Goal: Task Accomplishment & Management: Complete application form

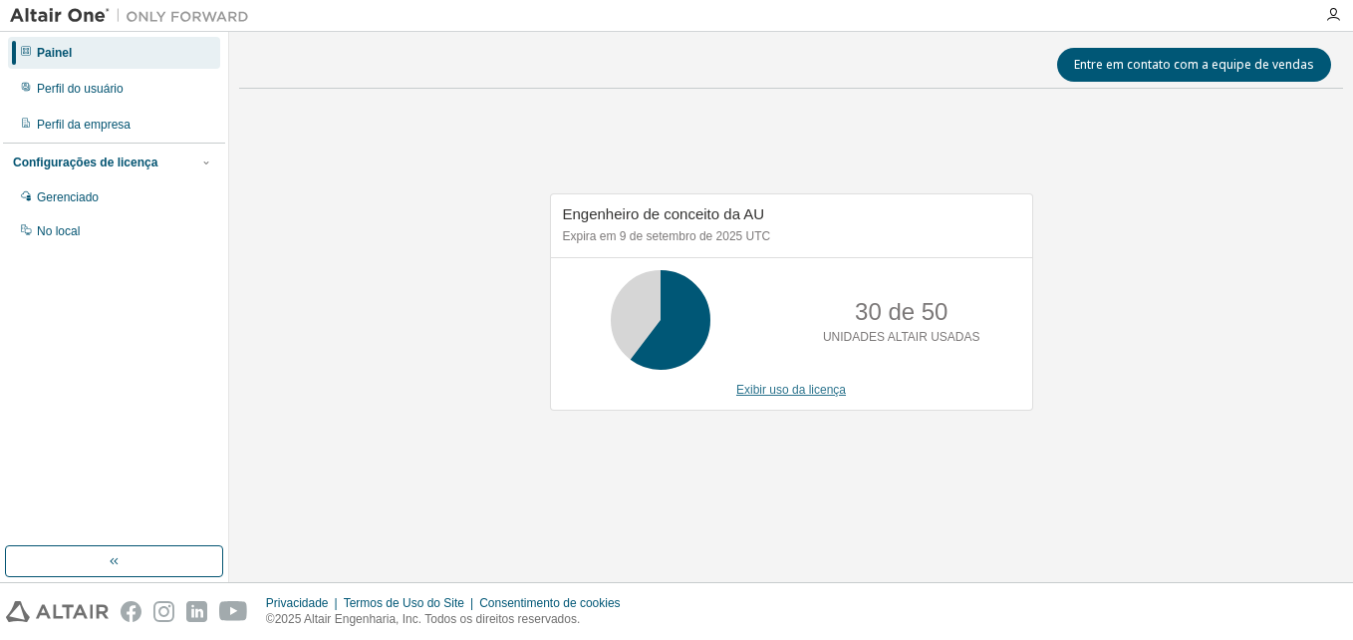
click at [809, 390] on link "Exibir uso da licença" at bounding box center [792, 390] width 110 height 14
click at [96, 88] on div "Perfil do usuário" at bounding box center [80, 89] width 87 height 16
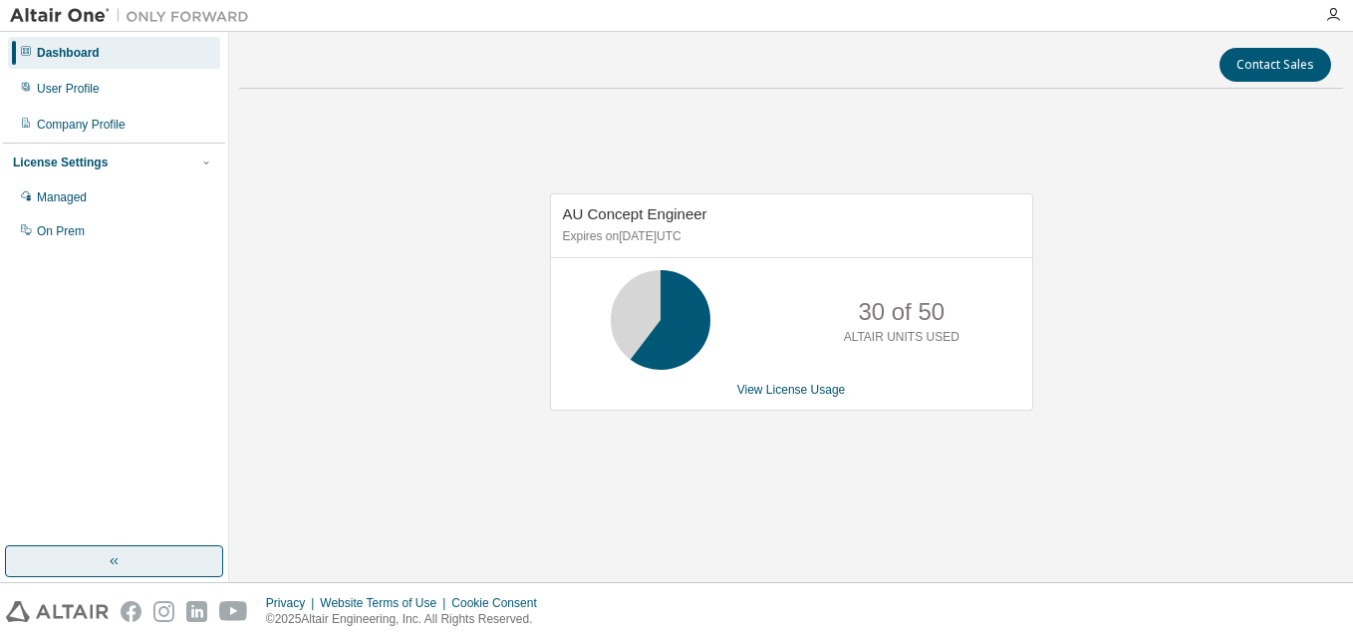
click at [164, 553] on button "button" at bounding box center [114, 561] width 218 height 32
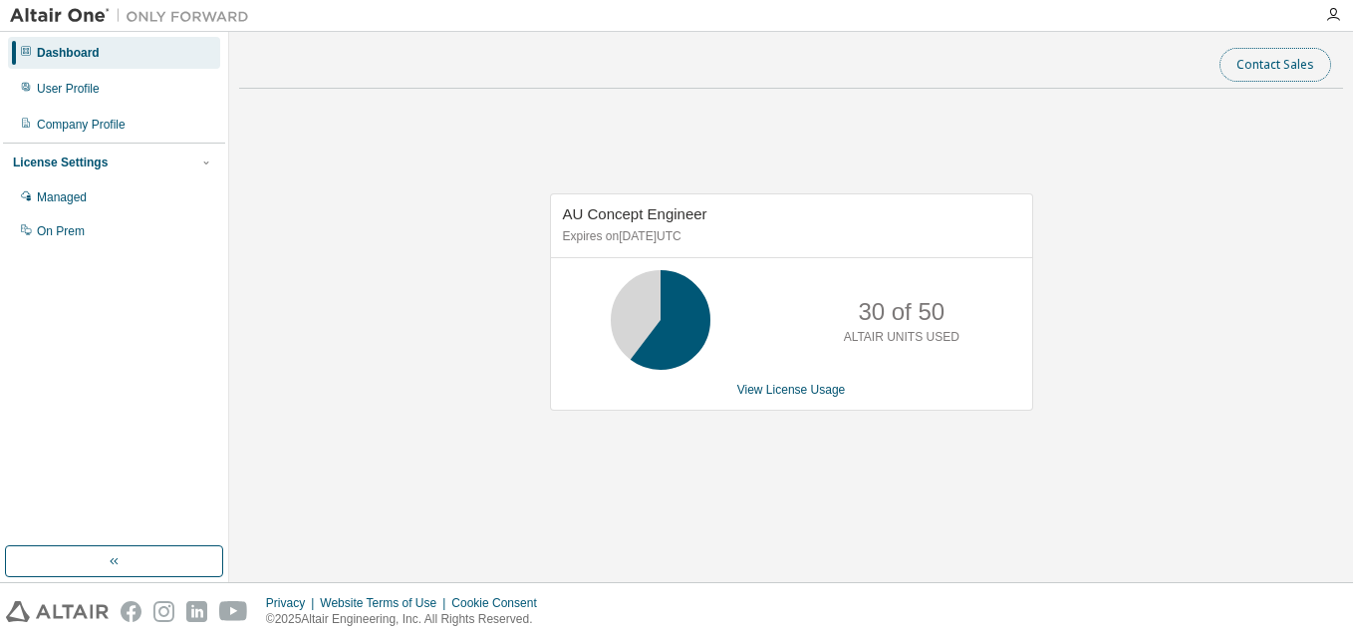
click at [1275, 73] on button "Contact Sales" at bounding box center [1276, 65] width 112 height 34
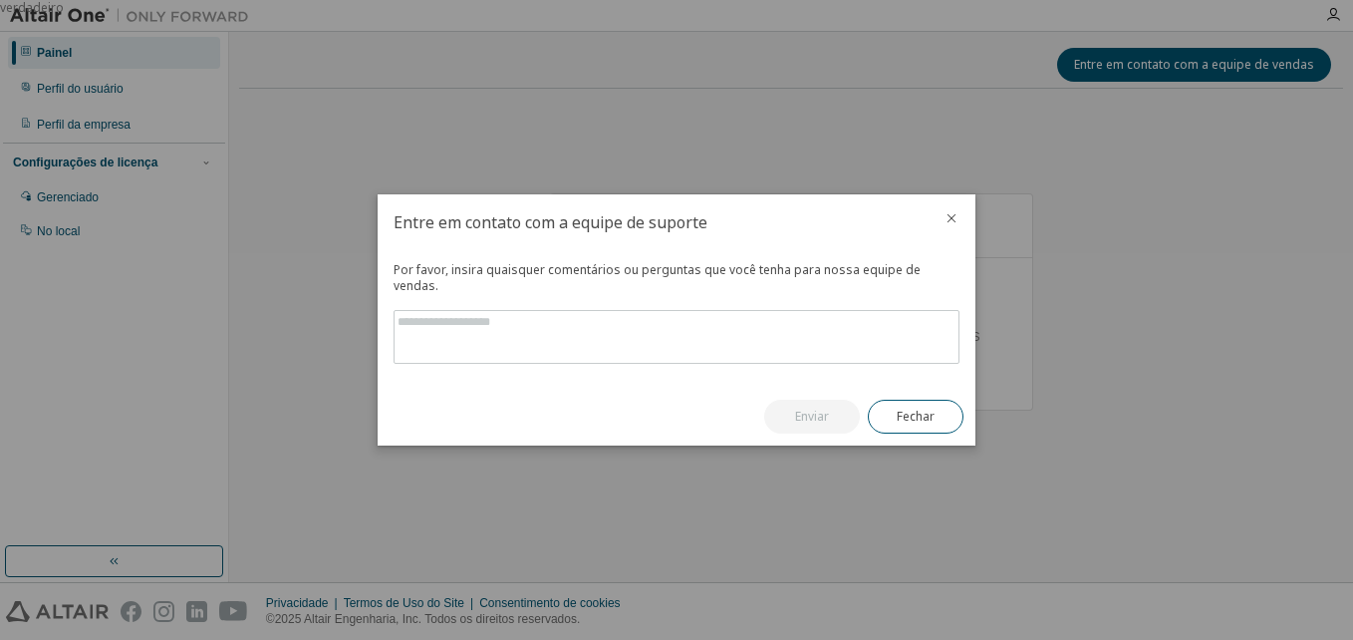
click at [956, 224] on icon "fechar" at bounding box center [952, 218] width 16 height 16
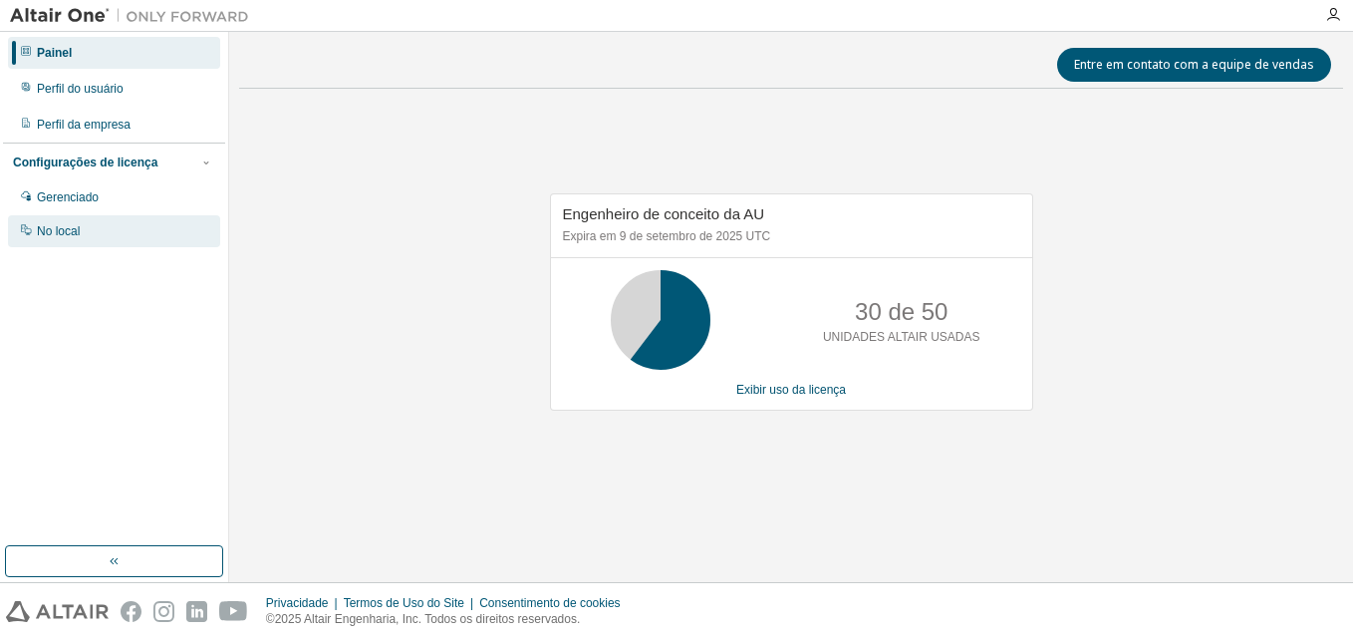
click at [56, 228] on div "No local" at bounding box center [58, 231] width 43 height 16
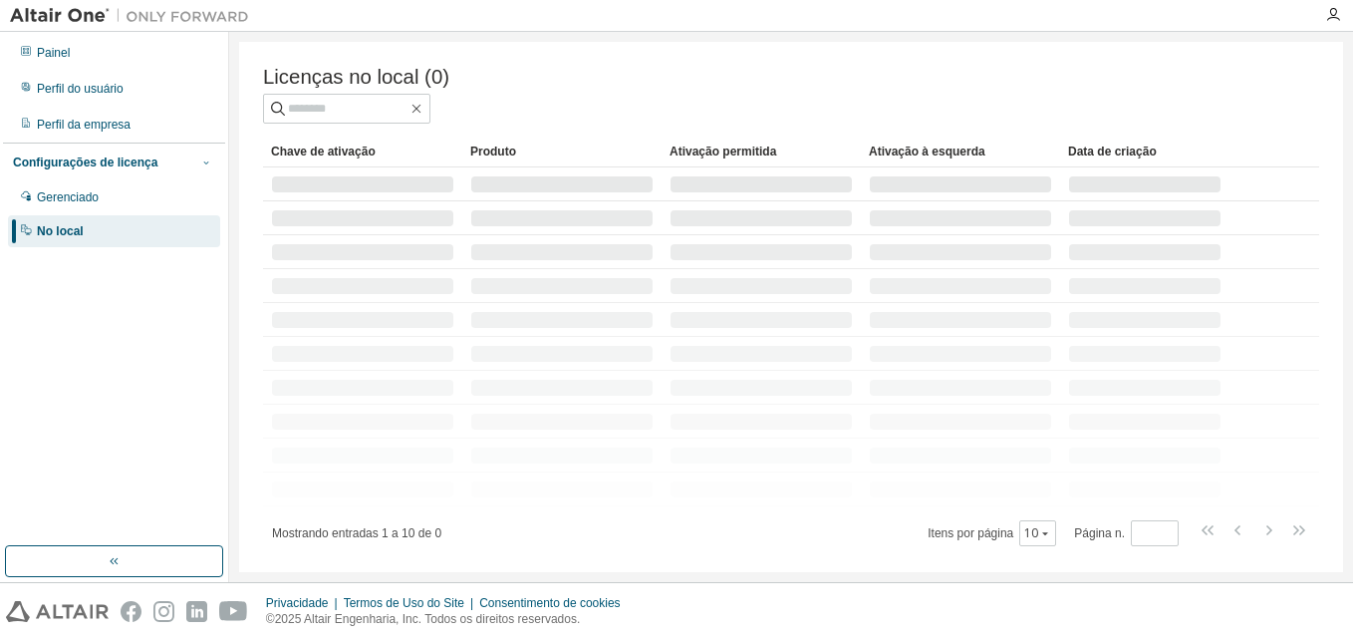
click at [198, 166] on span "button" at bounding box center [206, 162] width 16 height 16
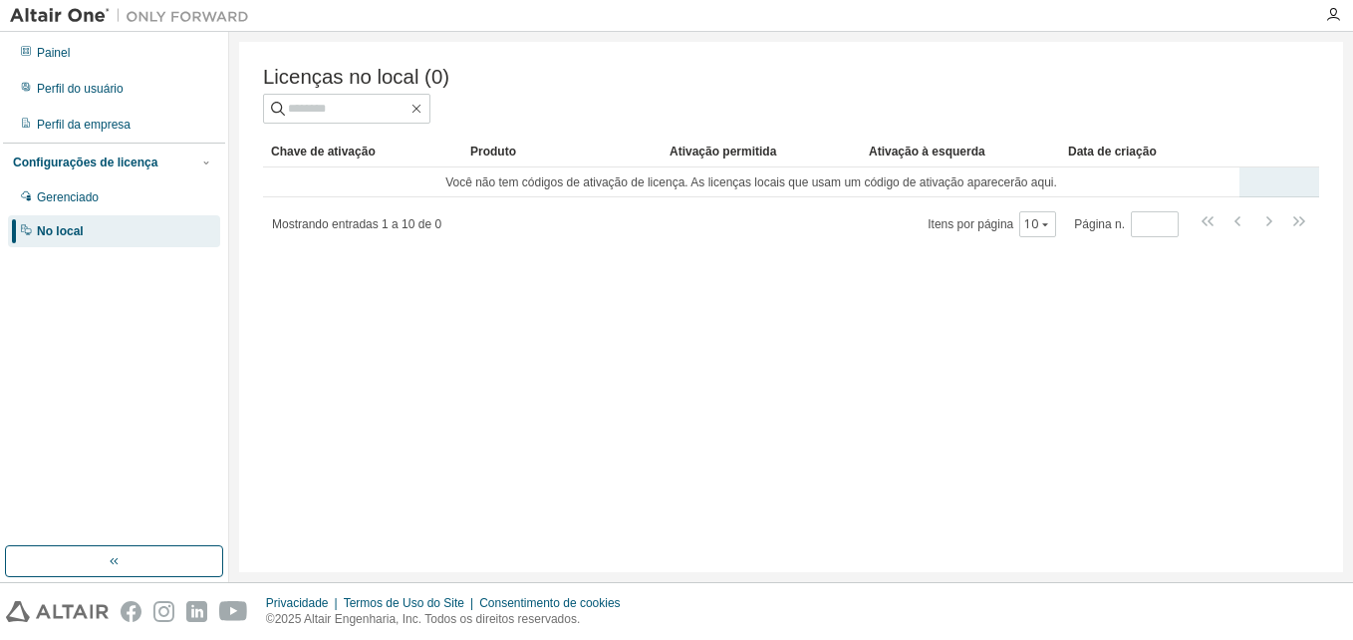
click at [808, 192] on td "Você não tem códigos de ativação de licença. As licenças locais que usam um cód…" at bounding box center [751, 182] width 977 height 30
click at [1247, 188] on tr "Você não tem códigos de ativação de licença. As licenças locais que usam um cód…" at bounding box center [791, 182] width 1056 height 30
click at [100, 206] on div "Gerenciado" at bounding box center [114, 197] width 212 height 32
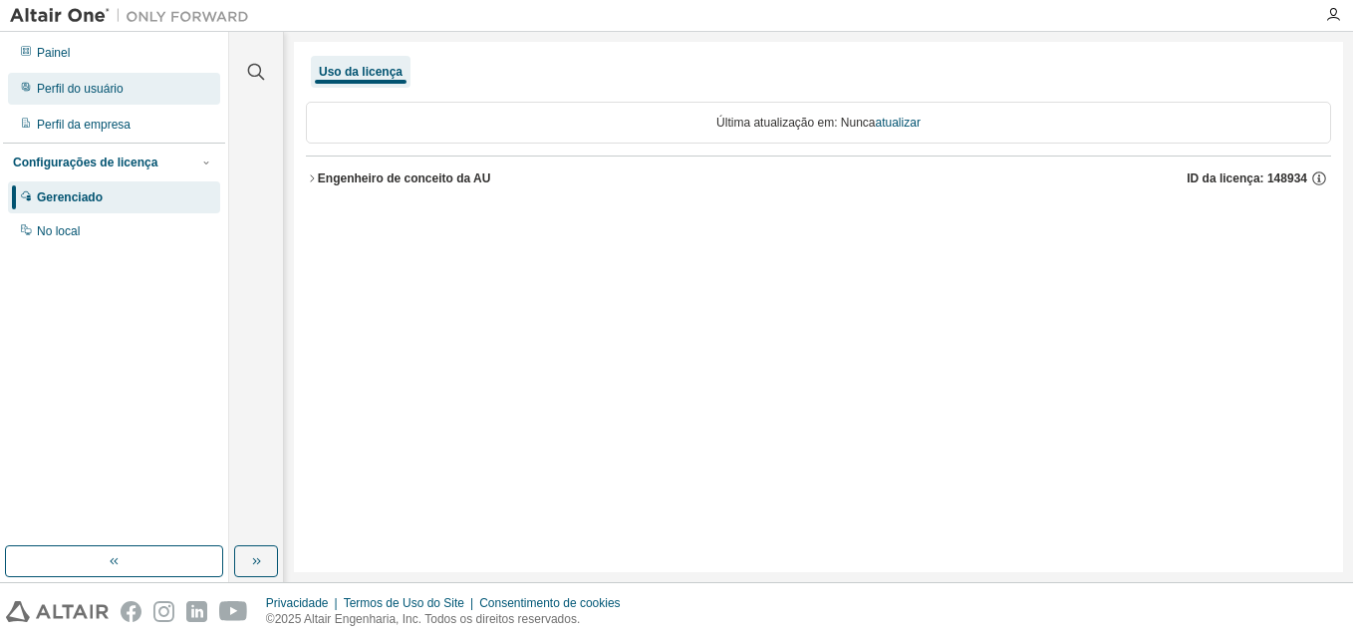
click at [131, 98] on div "Perfil do usuário" at bounding box center [114, 89] width 212 height 32
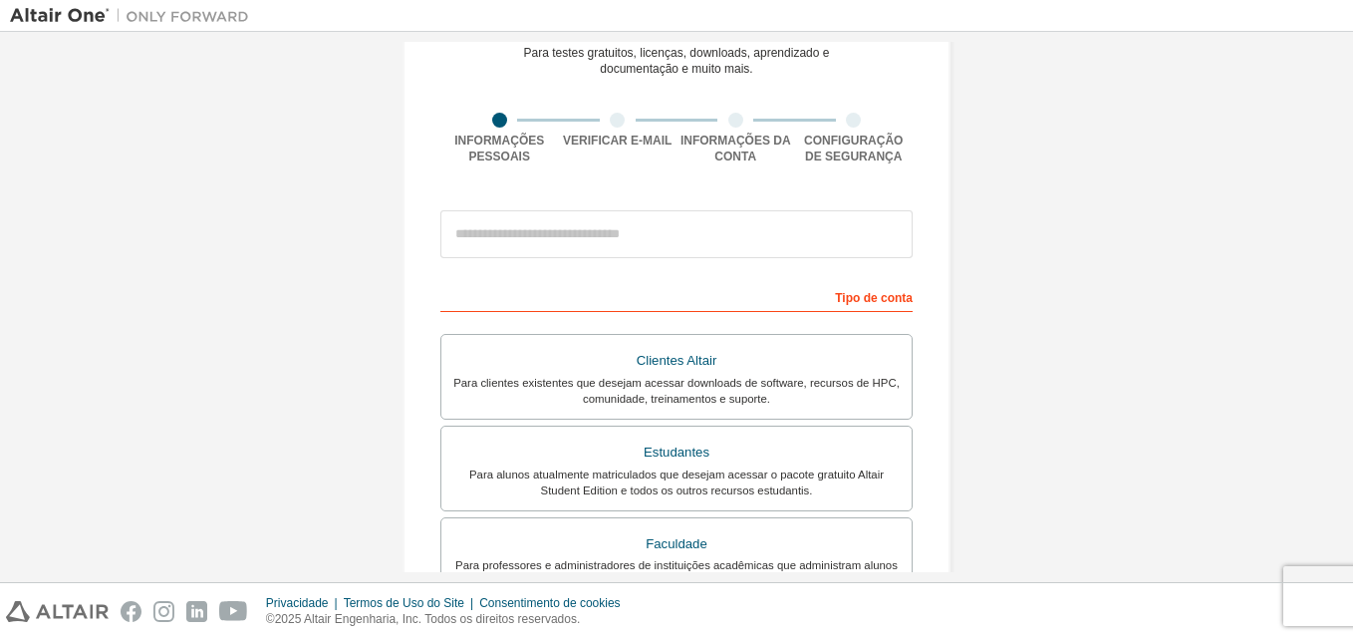
scroll to position [117, 0]
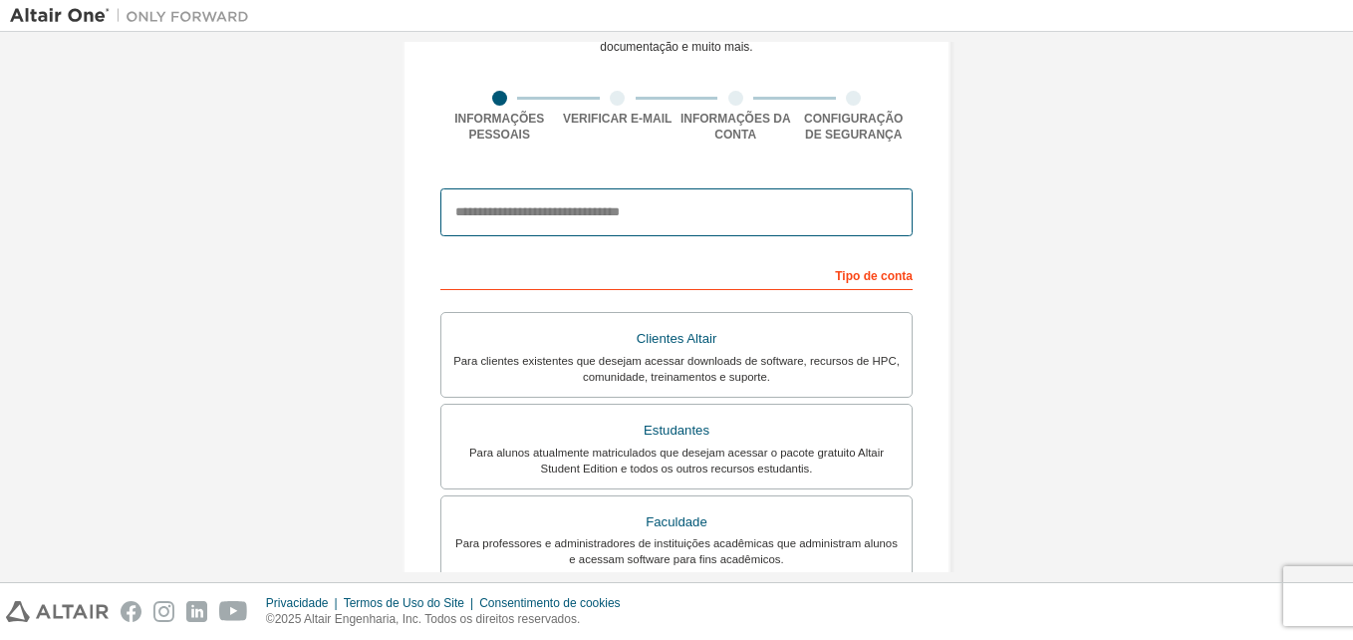
click at [618, 209] on input "email" at bounding box center [677, 212] width 472 height 48
type input "**********"
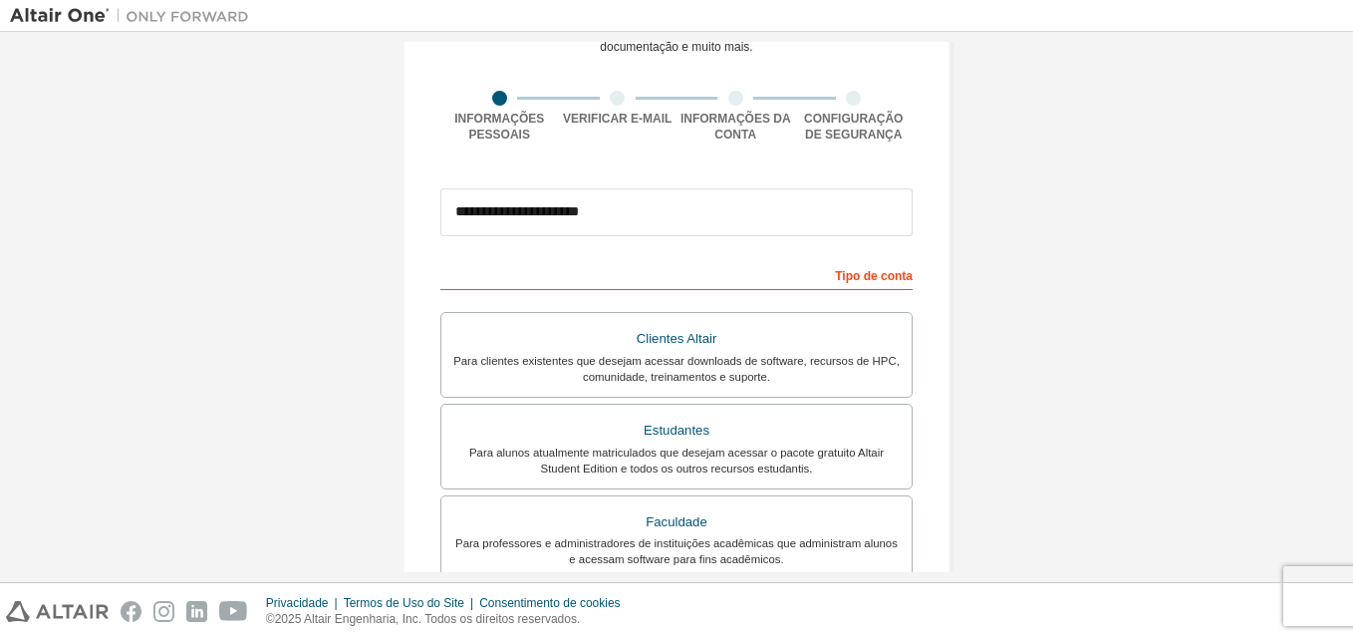
type input "*******"
type input "*********"
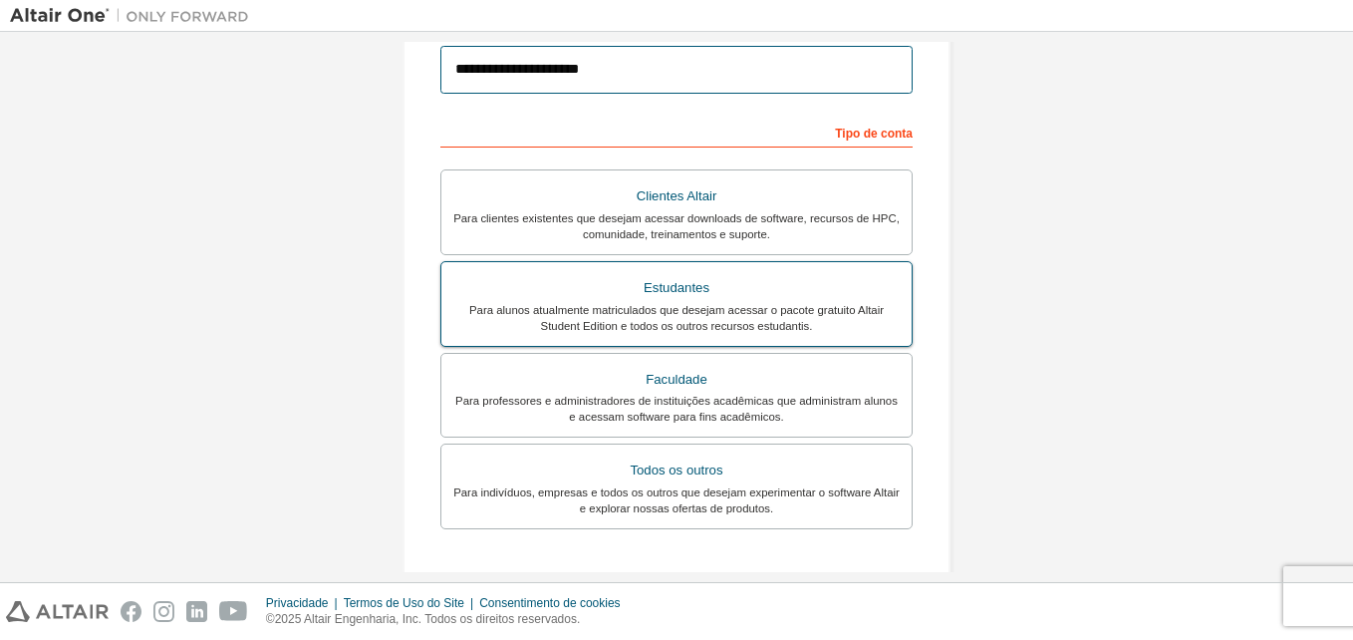
scroll to position [338, 0]
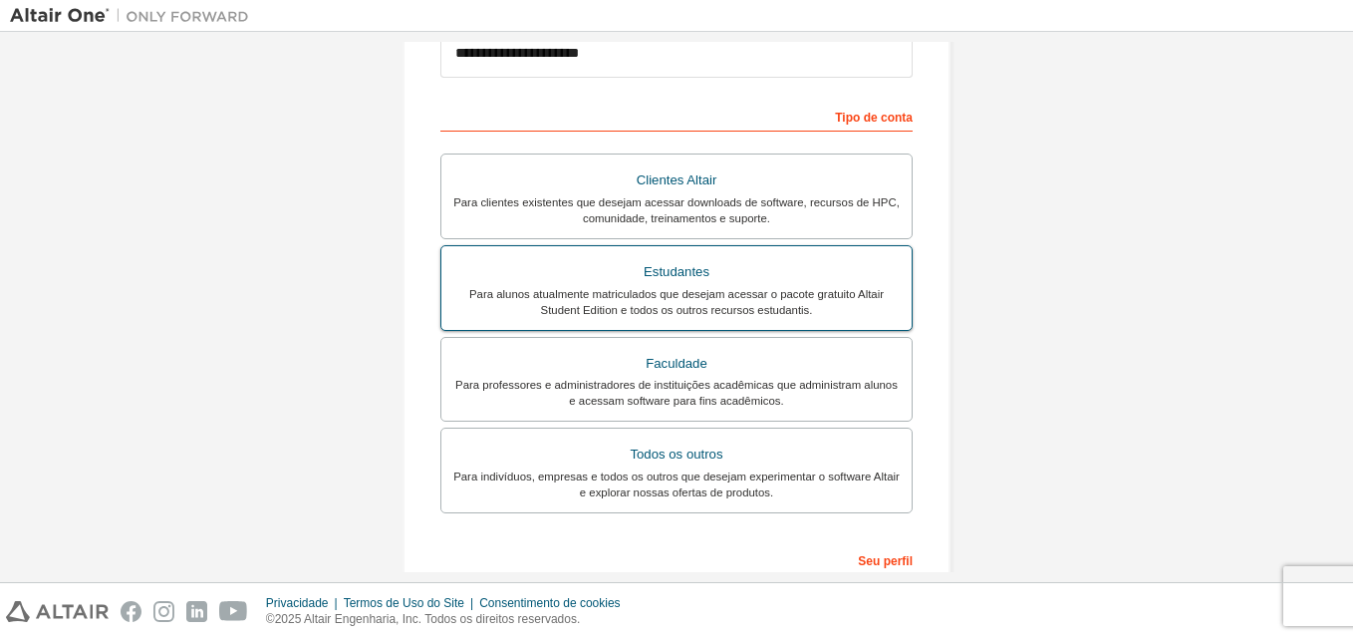
click at [860, 298] on div "Para alunos atualmente matriculados que desejam acessar o pacote gratuito Altai…" at bounding box center [676, 302] width 447 height 32
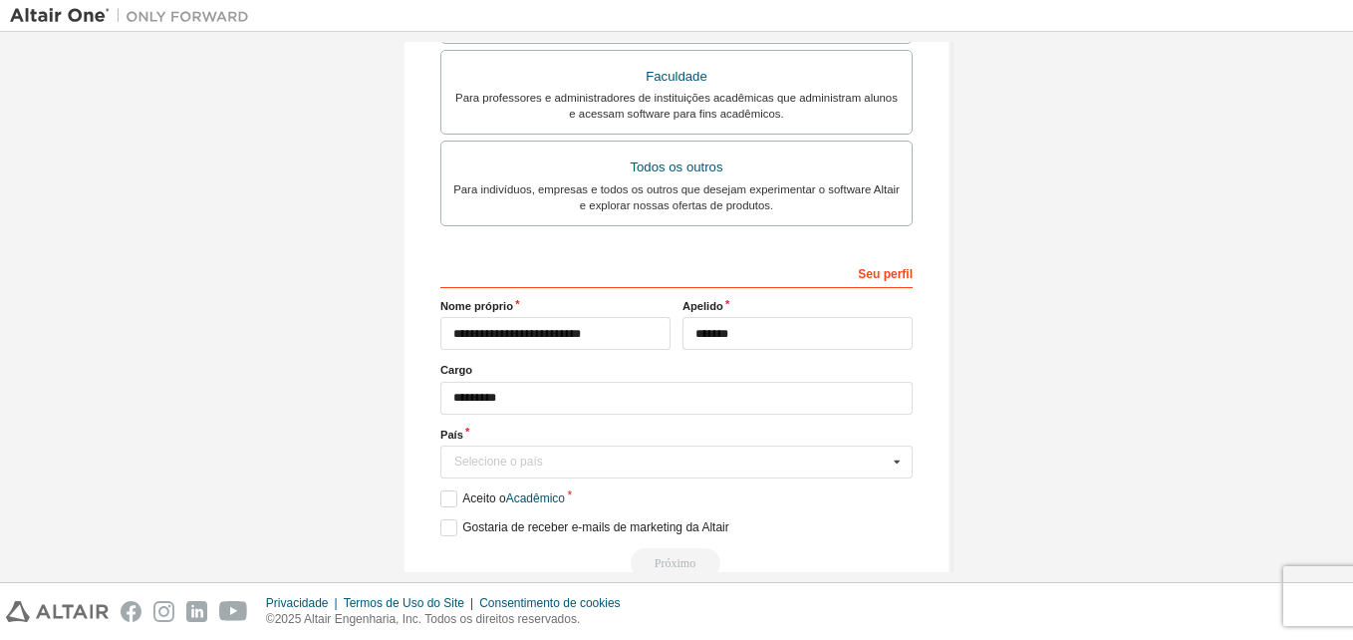
scroll to position [669, 0]
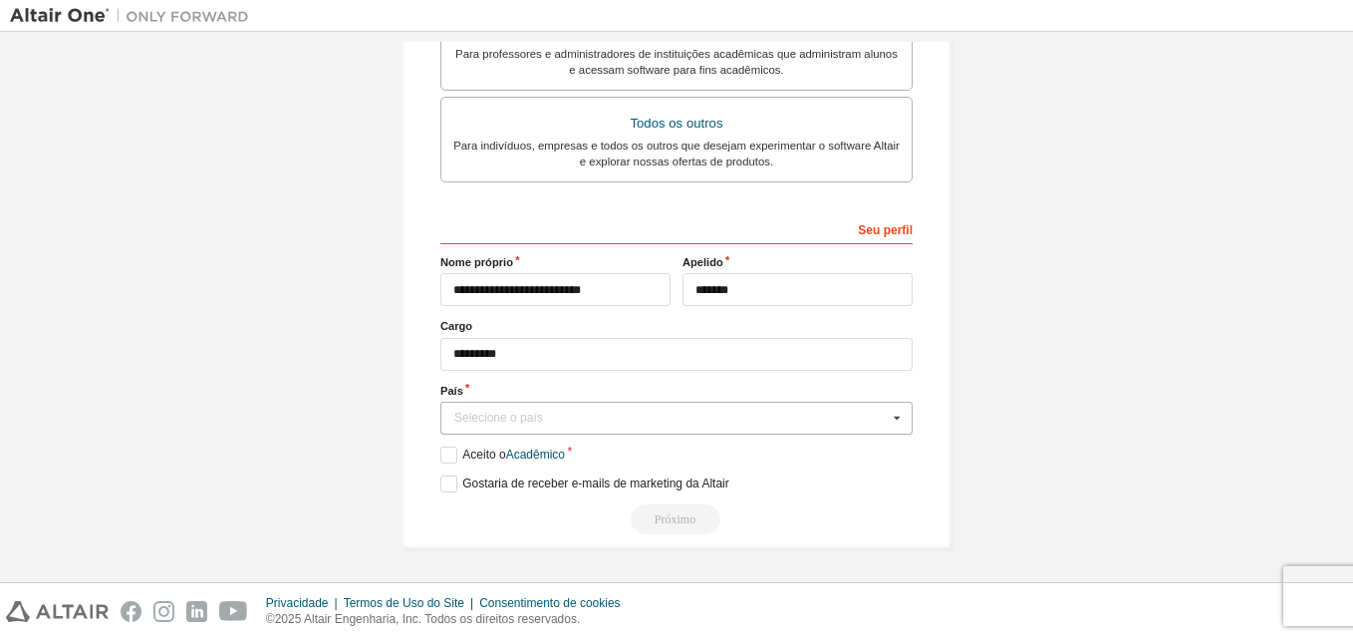
click at [893, 422] on icon at bounding box center [897, 418] width 25 height 31
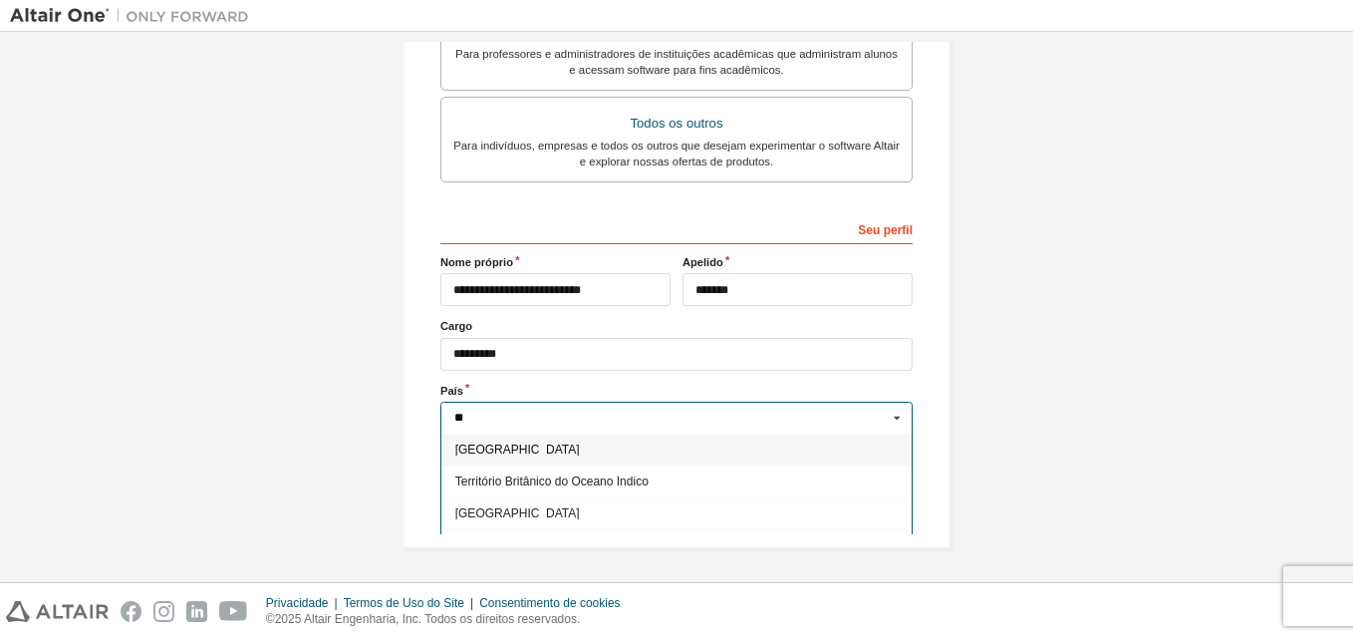
type input "**"
click at [605, 457] on div "Brasil" at bounding box center [677, 450] width 470 height 32
type input "***"
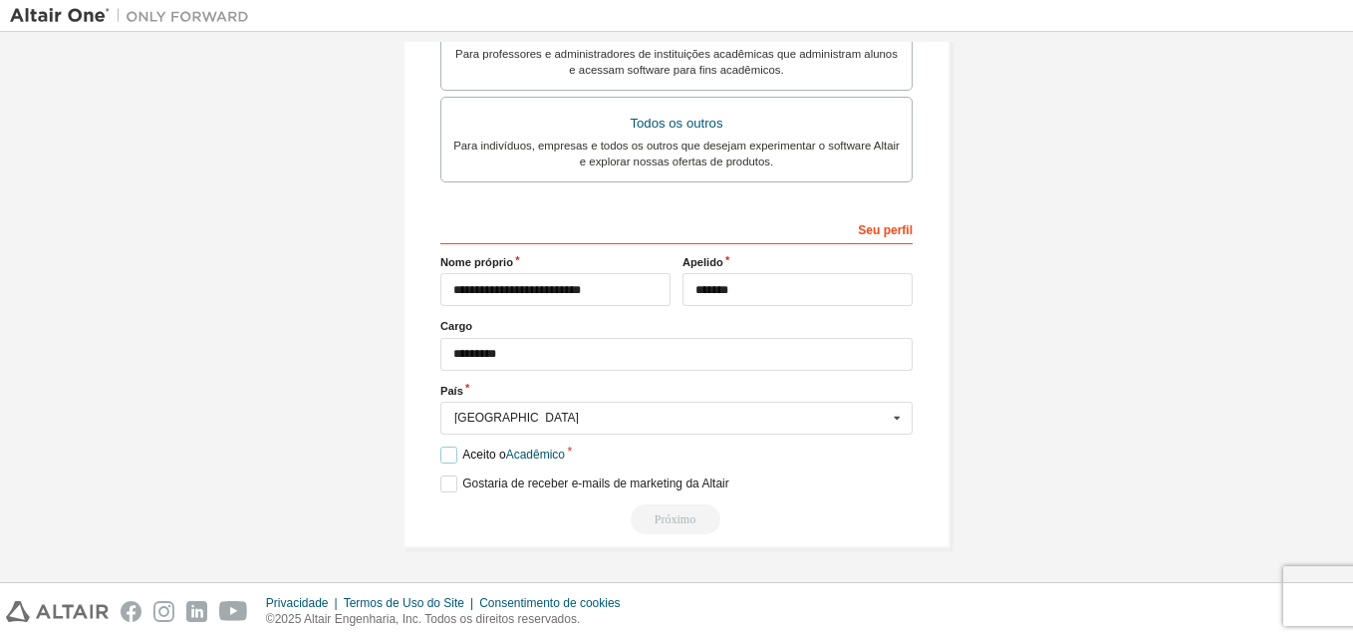
click at [449, 457] on label "Aceito o Acadêmico" at bounding box center [503, 455] width 125 height 17
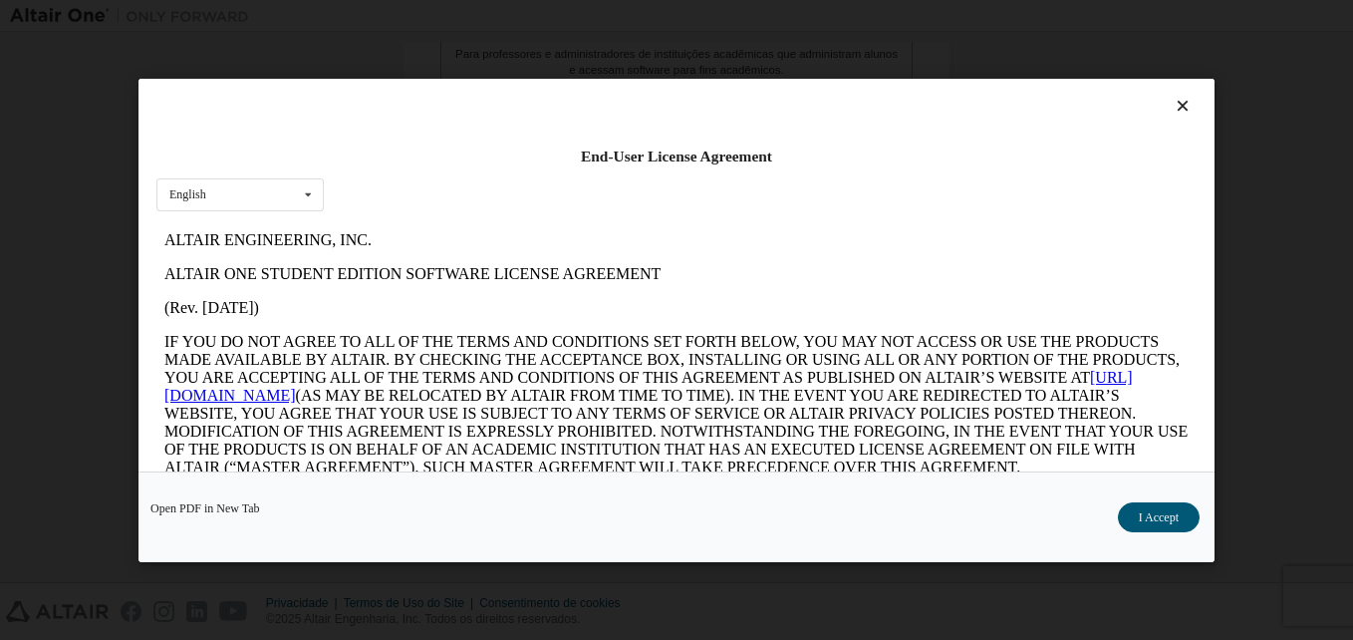
scroll to position [0, 0]
click at [1173, 102] on icon at bounding box center [1183, 106] width 21 height 18
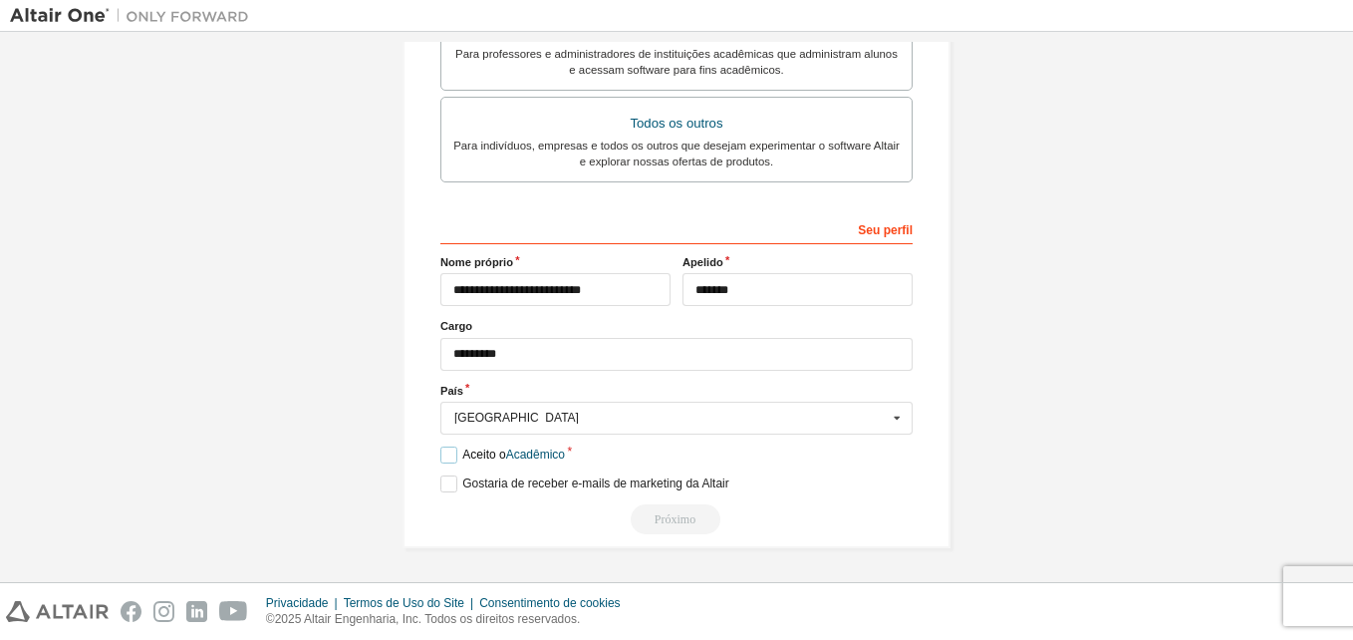
click at [447, 454] on label "Aceito o Acadêmico" at bounding box center [503, 455] width 125 height 17
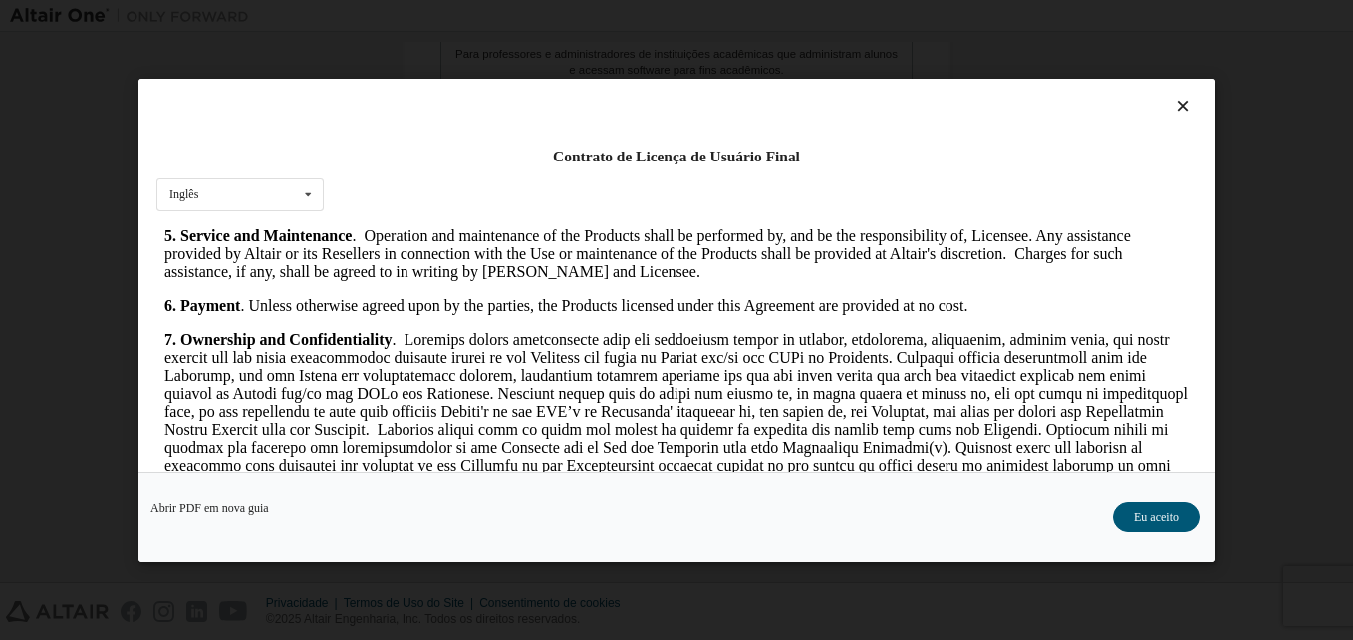
scroll to position [1811, 0]
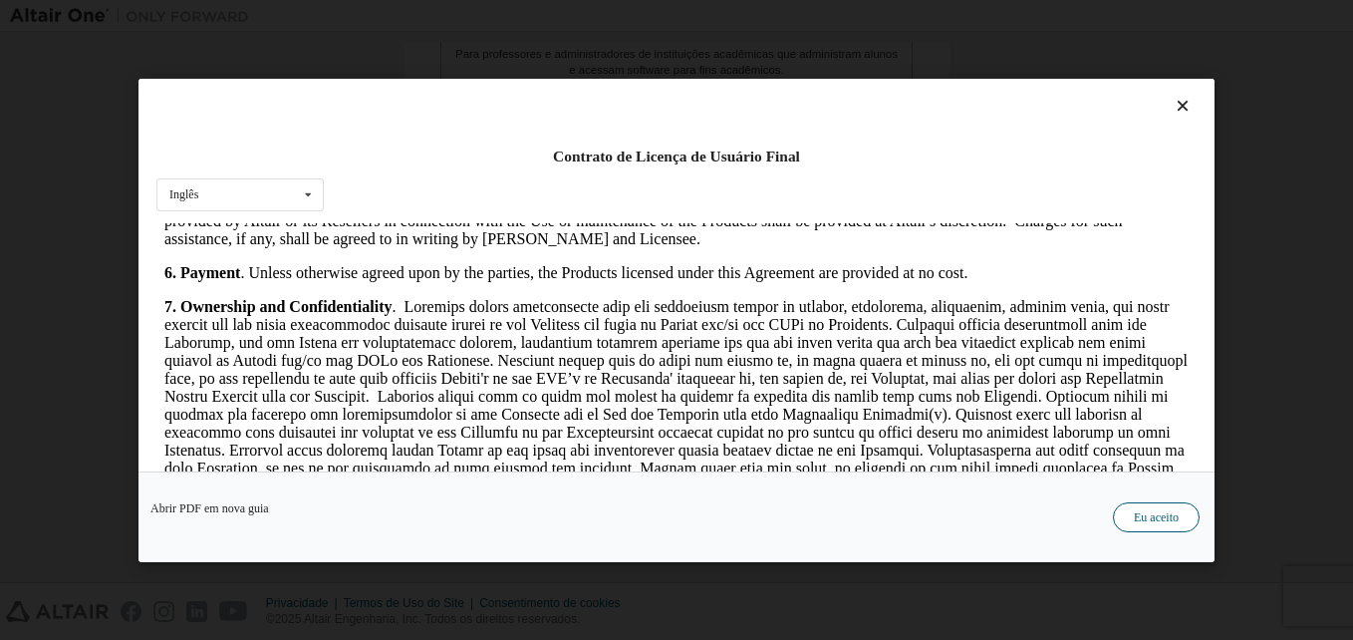
click at [1136, 508] on button "Eu aceito" at bounding box center [1156, 516] width 87 height 30
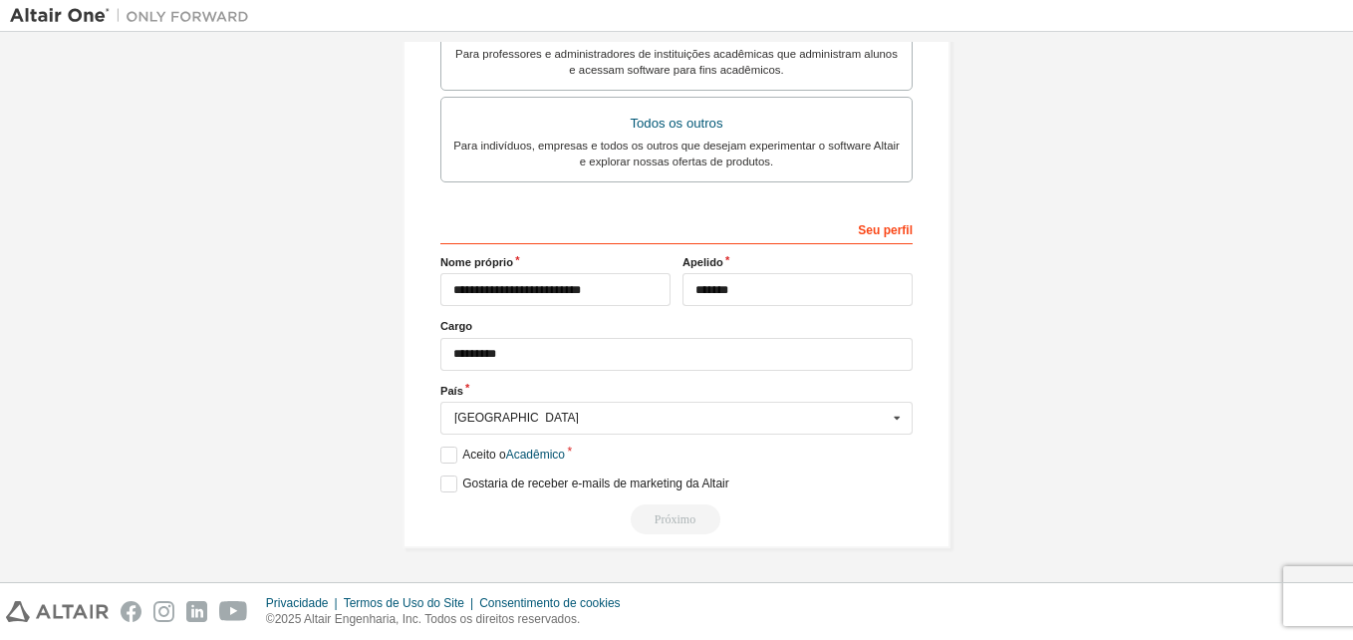
click at [444, 473] on div "**********" at bounding box center [677, 373] width 472 height 322
click at [444, 479] on label "Gostaria de receber e-mails de marketing da Altair" at bounding box center [585, 483] width 289 height 17
click at [445, 481] on label "Gostaria de receber e-mails de marketing da Altair" at bounding box center [585, 483] width 289 height 17
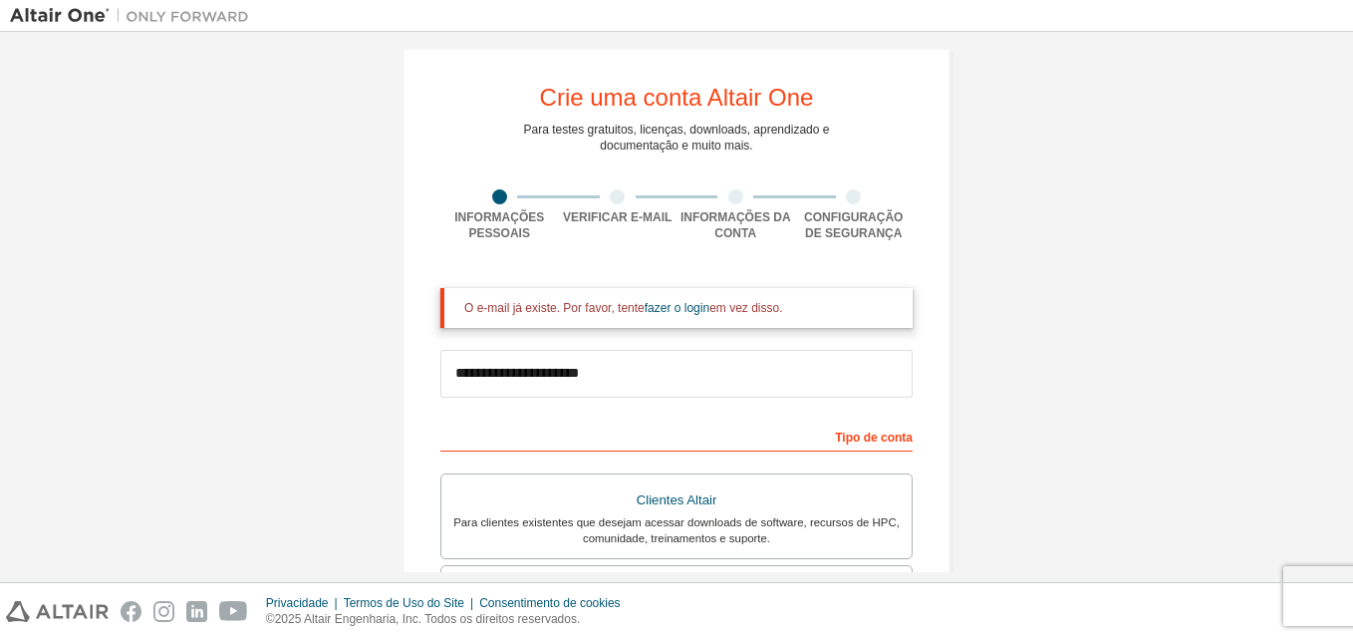
scroll to position [0, 0]
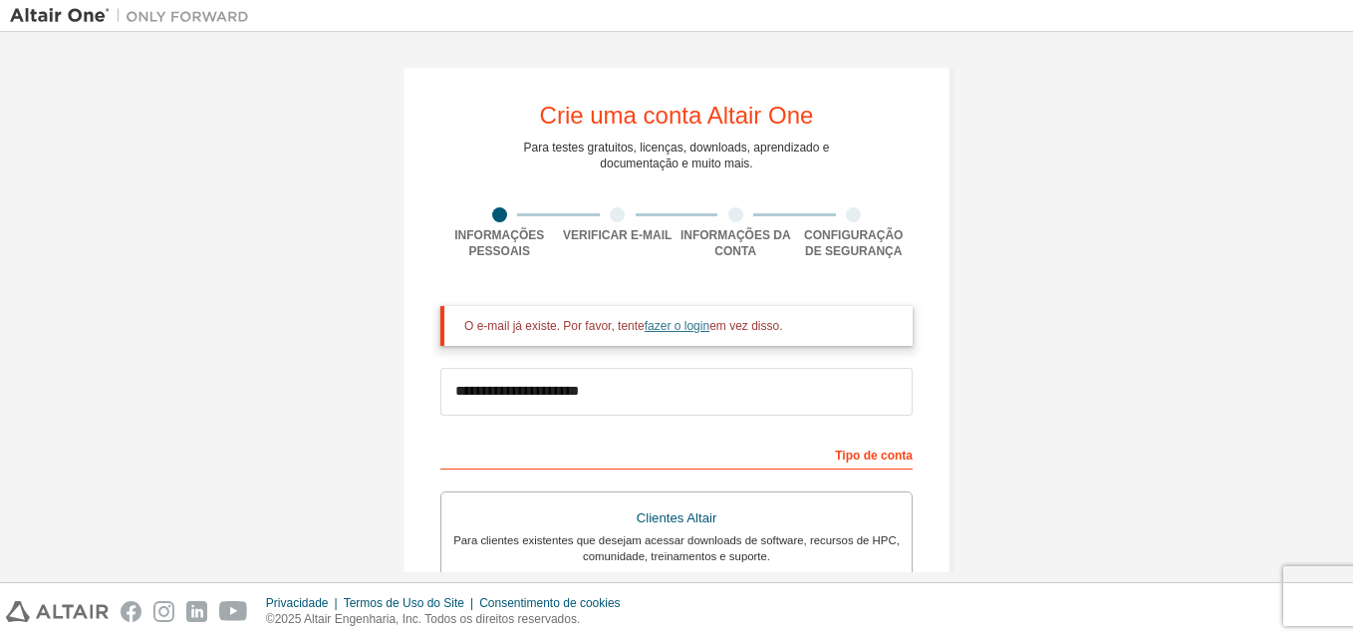
click at [695, 331] on link "fazer o login" at bounding box center [677, 326] width 65 height 14
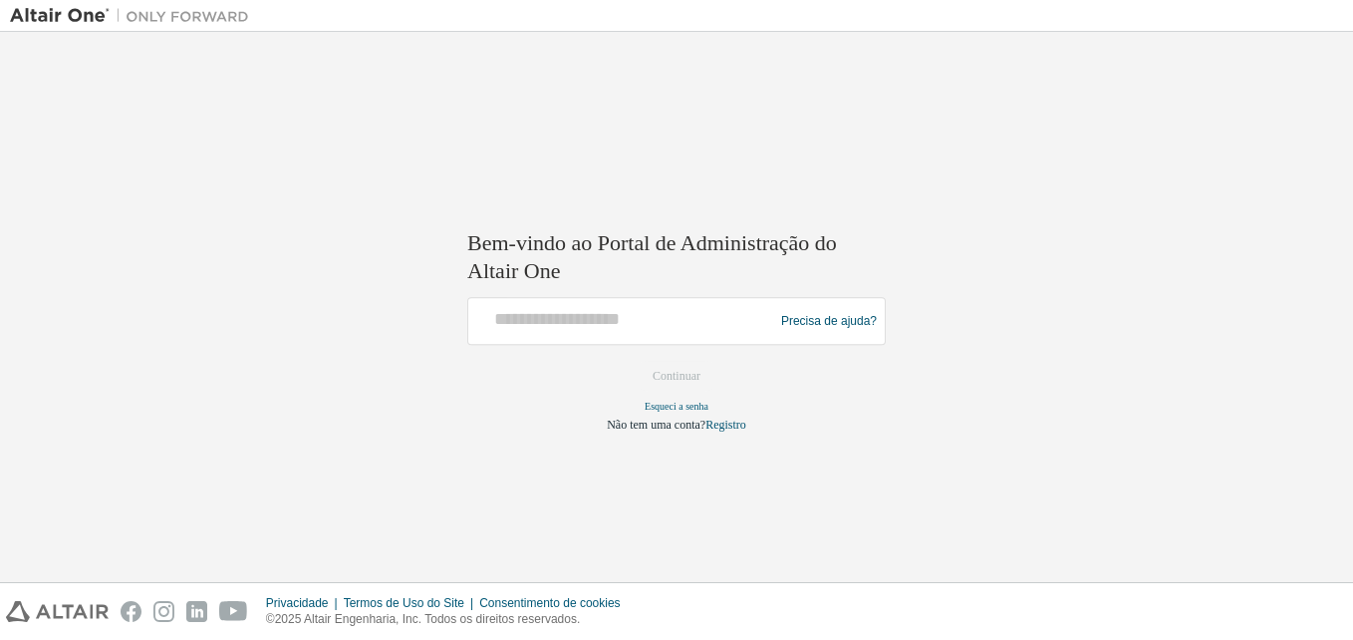
click at [695, 331] on div at bounding box center [623, 317] width 295 height 29
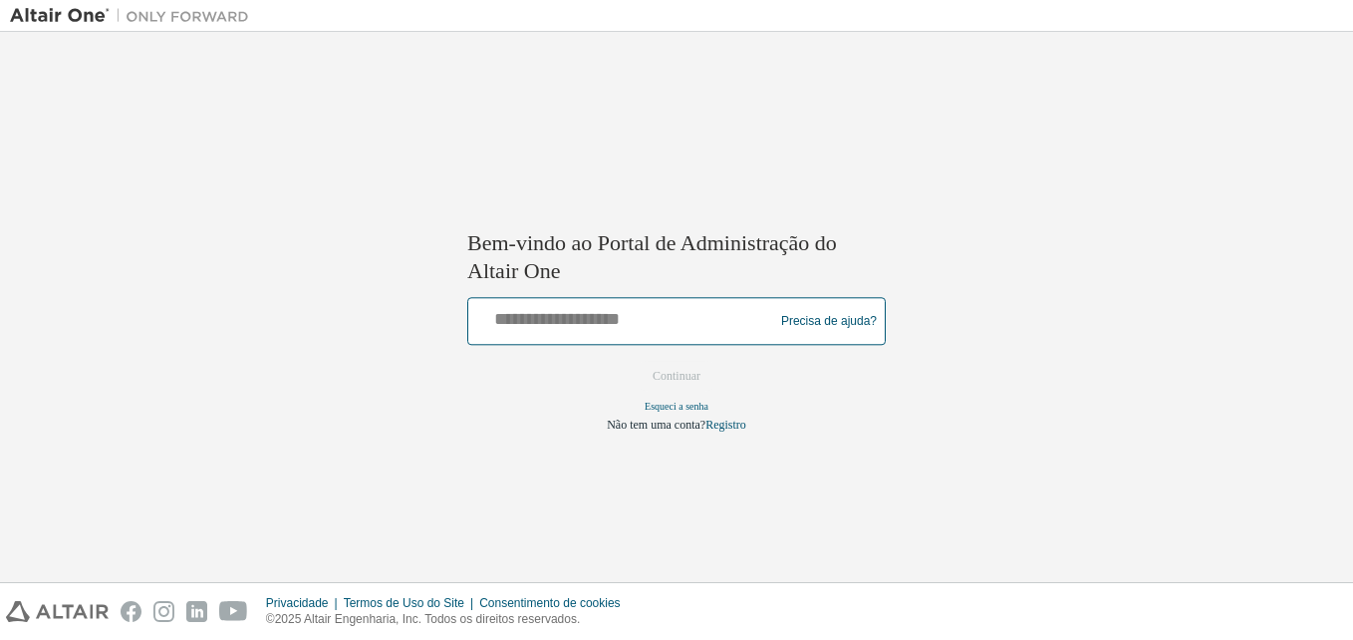
click at [695, 330] on input "text" at bounding box center [623, 317] width 295 height 29
type input "**********"
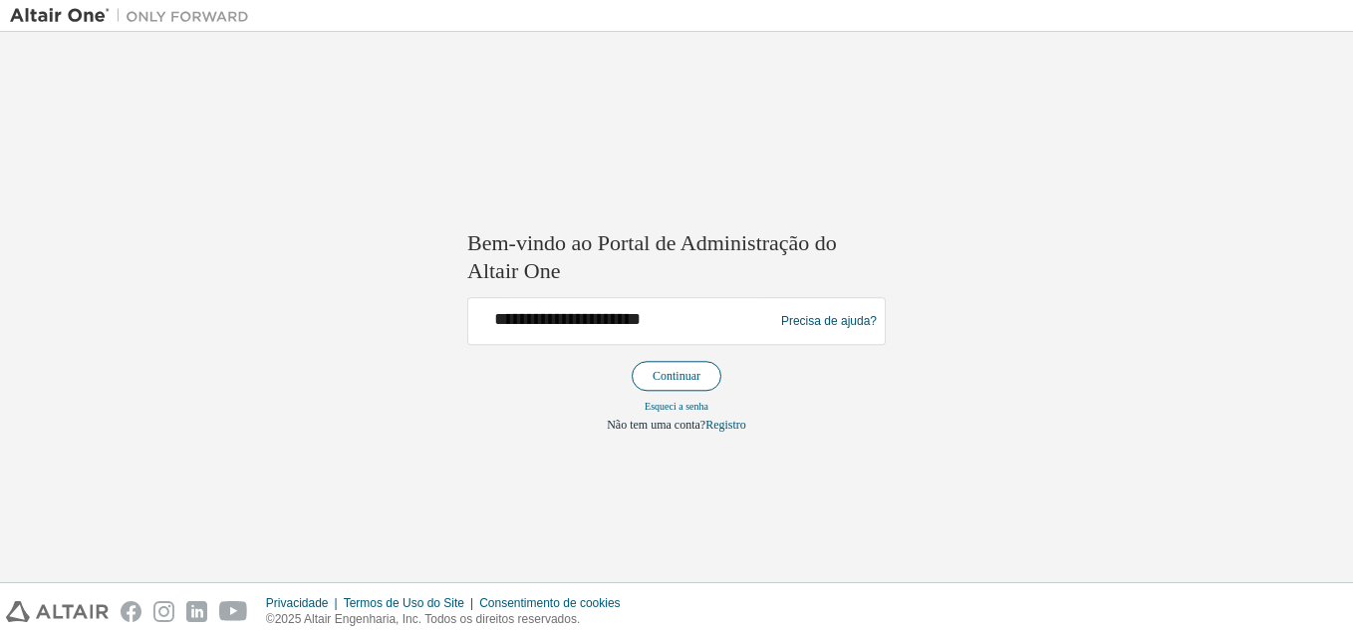
click at [679, 380] on button "Continuar" at bounding box center [677, 377] width 90 height 30
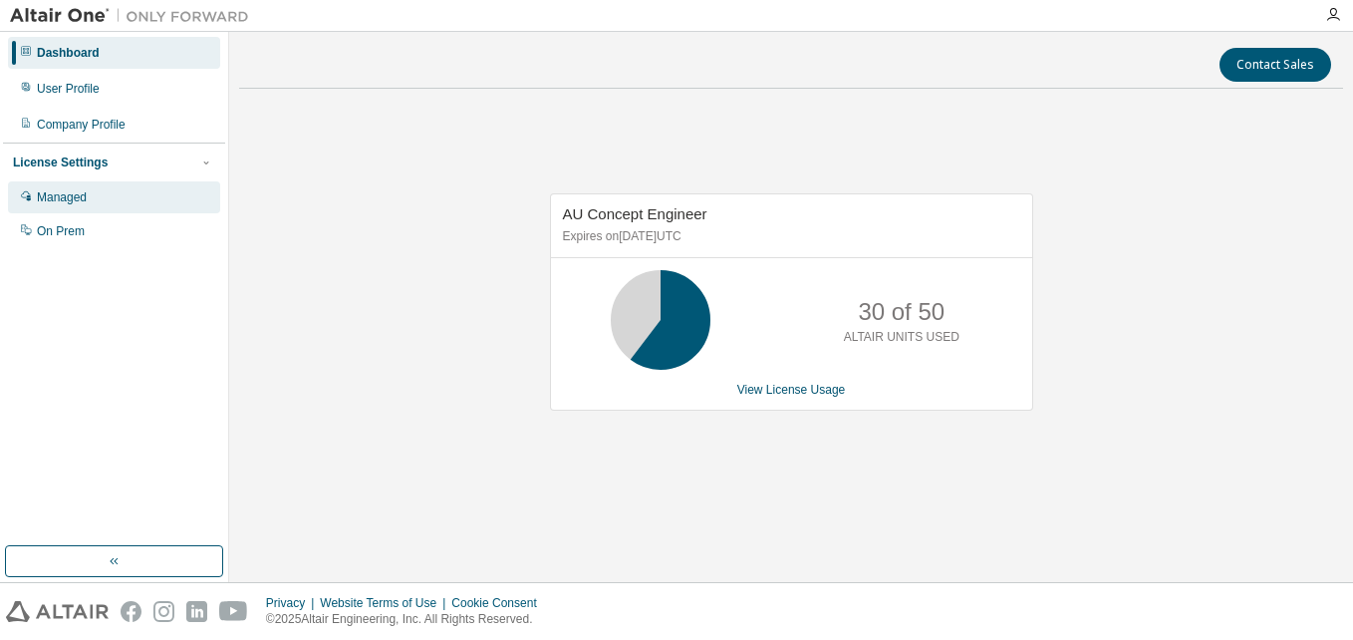
click at [62, 198] on div "Managed" at bounding box center [62, 197] width 50 height 16
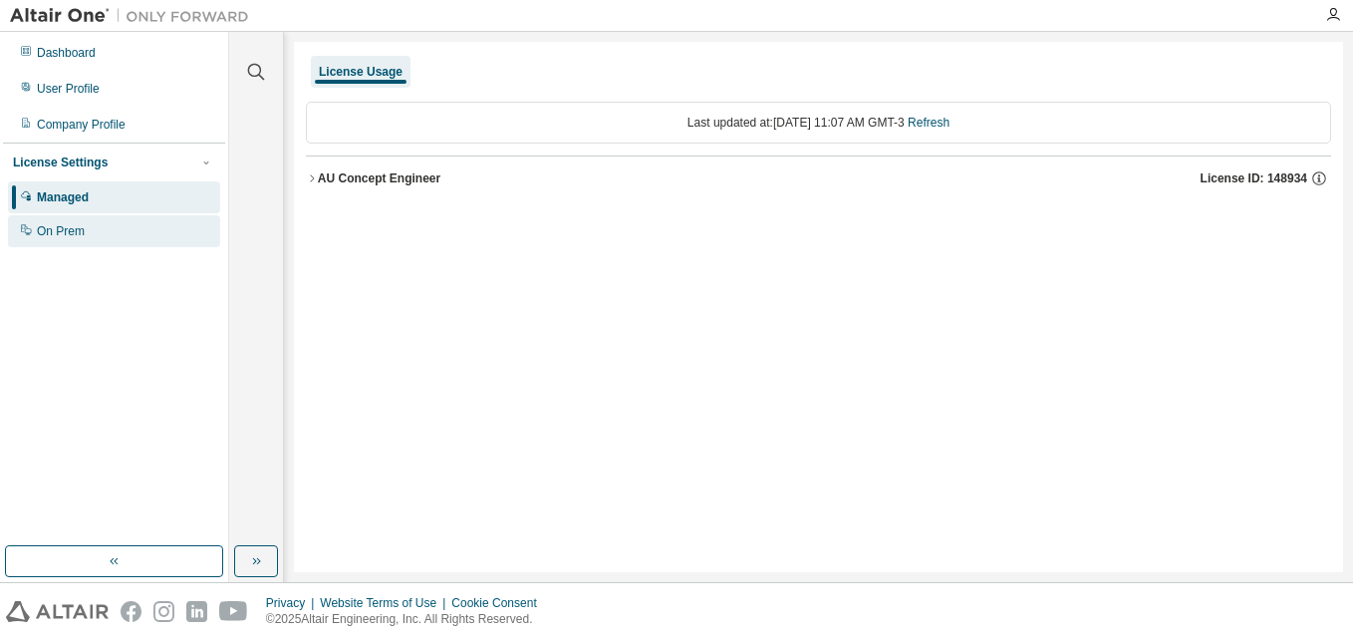
click at [63, 225] on div "On Prem" at bounding box center [61, 231] width 48 height 16
